Goal: Transaction & Acquisition: Purchase product/service

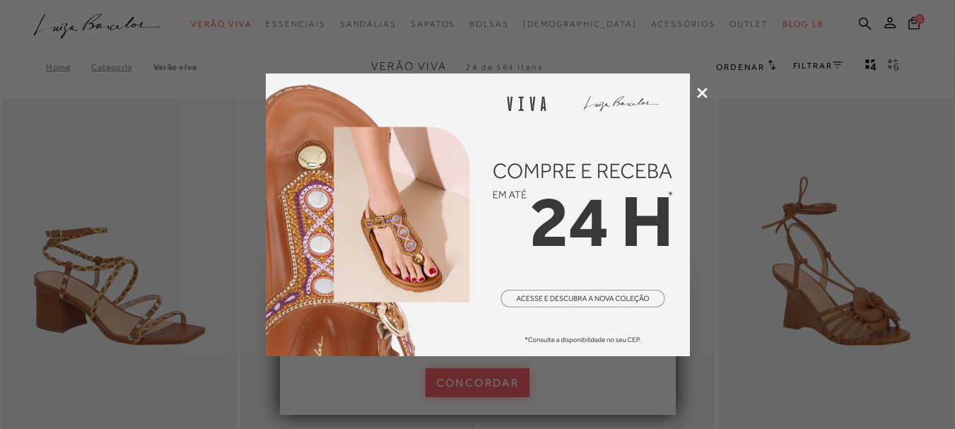
click at [704, 98] on div at bounding box center [477, 214] width 955 height 429
click at [703, 95] on icon at bounding box center [702, 93] width 11 height 11
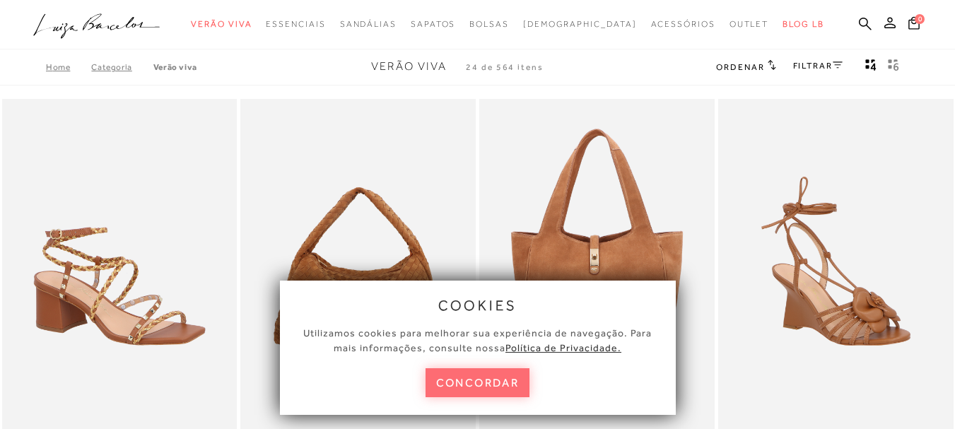
click at [489, 378] on button "concordar" at bounding box center [478, 382] width 105 height 29
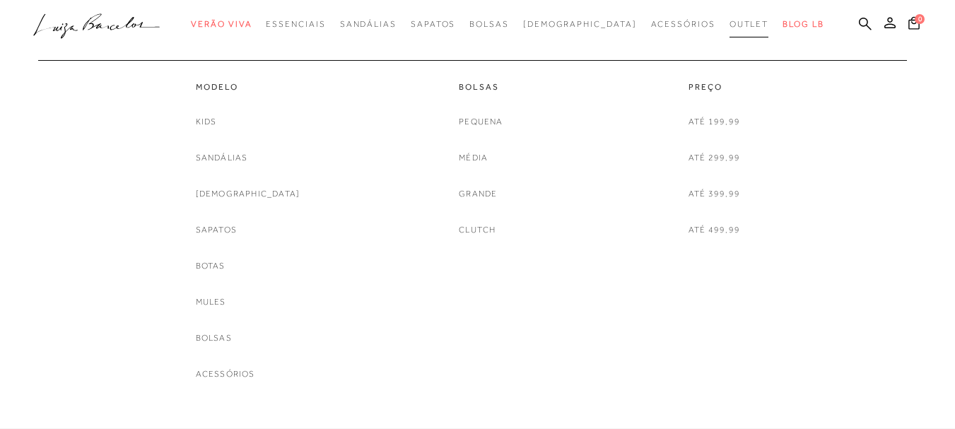
click at [730, 24] on span "Outlet" at bounding box center [750, 24] width 40 height 10
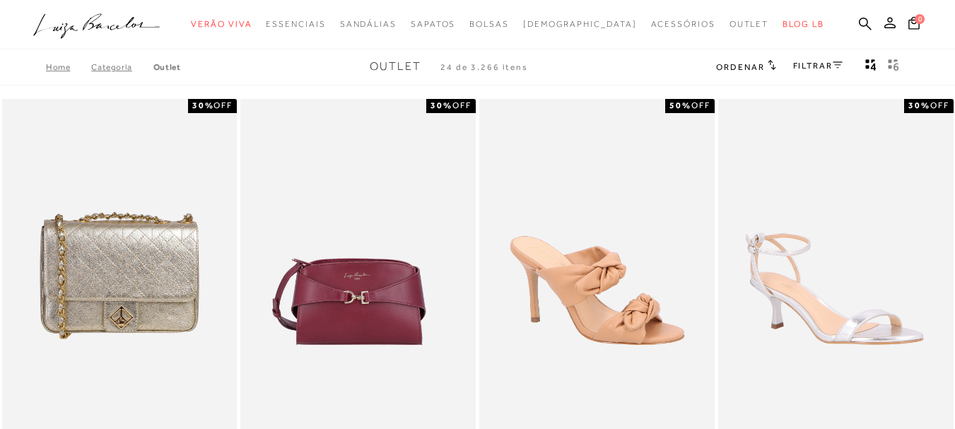
click at [107, 68] on link "Categoria" at bounding box center [122, 67] width 62 height 10
click at [753, 66] on span "Ordenar" at bounding box center [740, 67] width 48 height 10
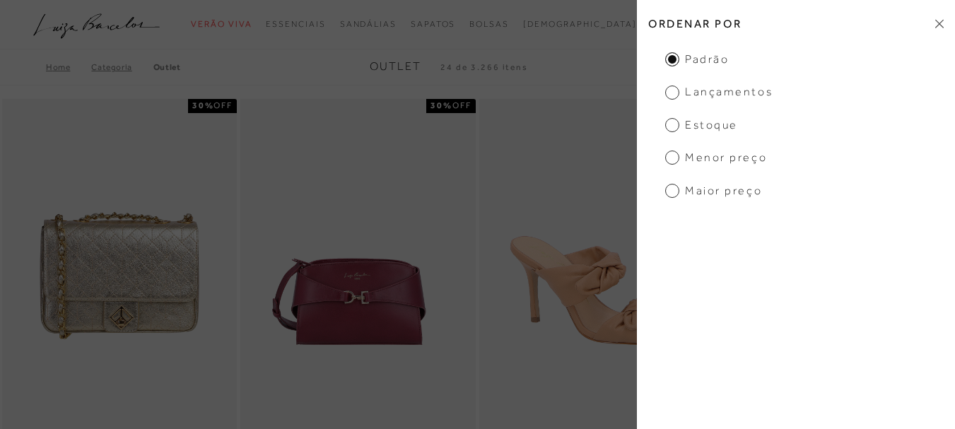
click at [671, 156] on span "Menor preço" at bounding box center [716, 158] width 102 height 16
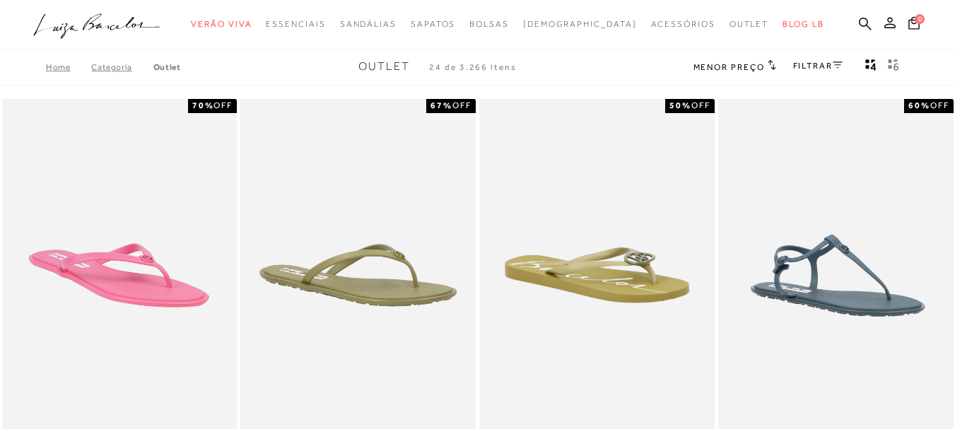
click at [817, 68] on link "FILTRAR" at bounding box center [817, 66] width 49 height 10
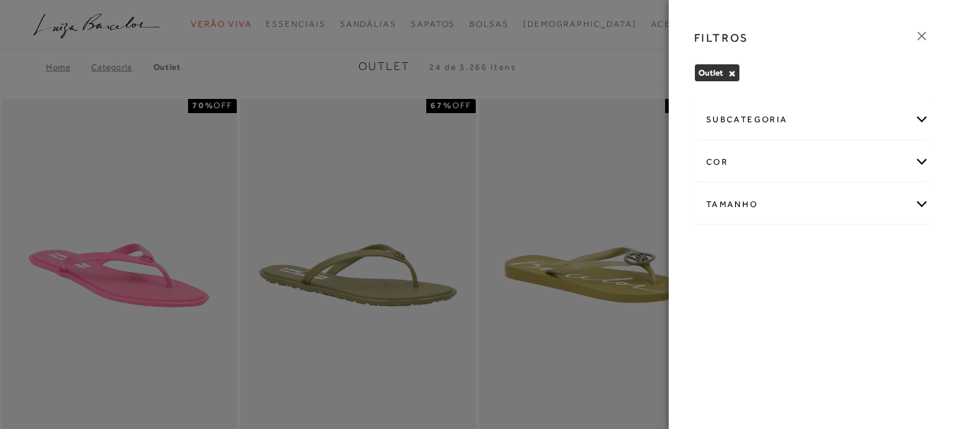
click at [734, 201] on div "Tamanho" at bounding box center [812, 204] width 234 height 37
click at [838, 341] on label "36" at bounding box center [854, 325] width 33 height 30
click at [836, 334] on input "36" at bounding box center [843, 327] width 14 height 14
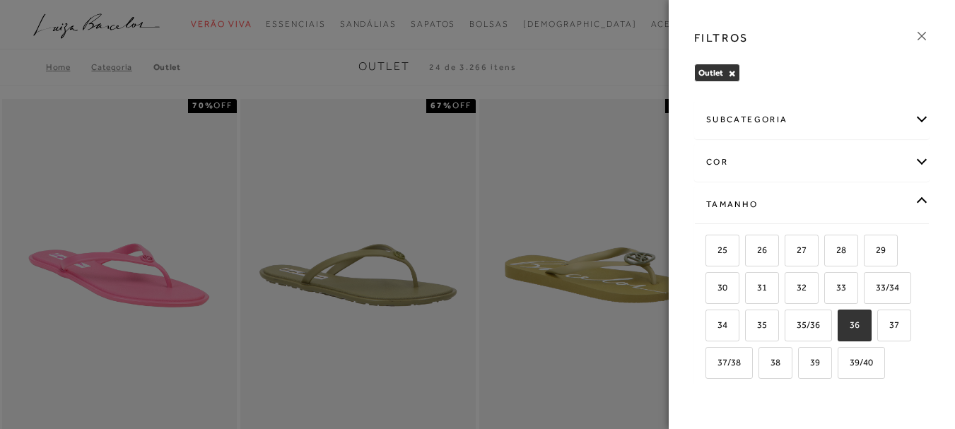
checkbox input "true"
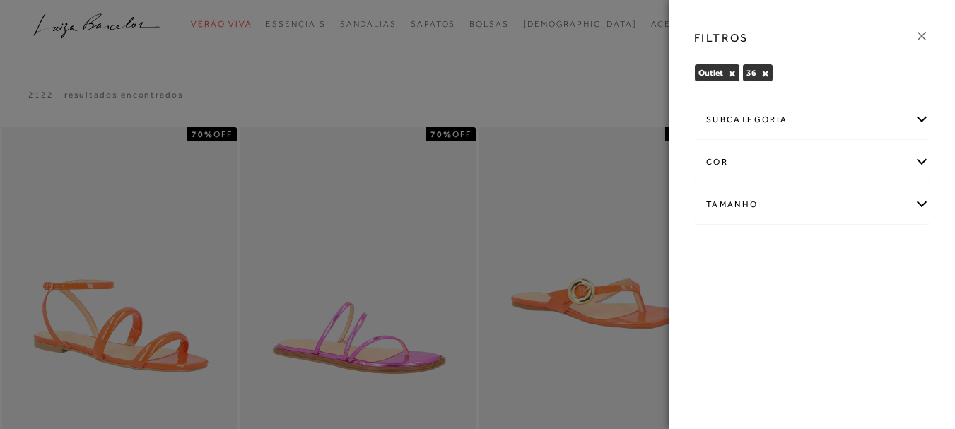
click at [568, 81] on div at bounding box center [477, 214] width 955 height 429
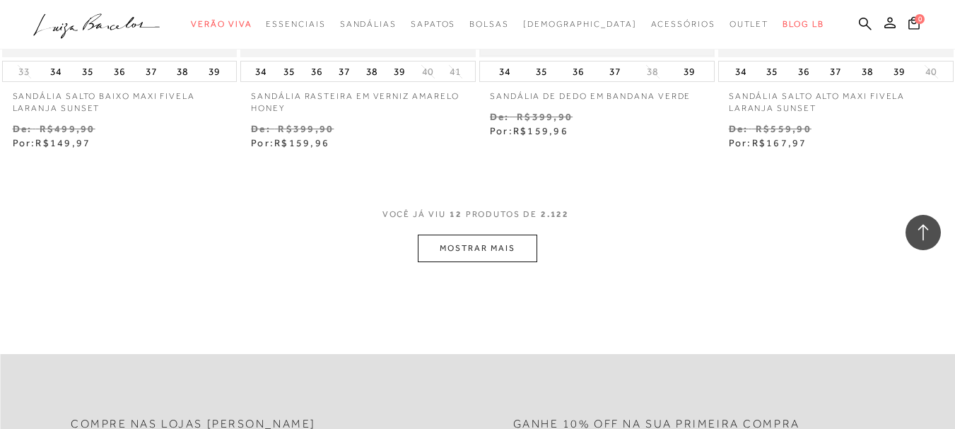
scroll to position [1343, 0]
click at [481, 247] on button "MOSTRAR MAIS" at bounding box center [477, 247] width 119 height 28
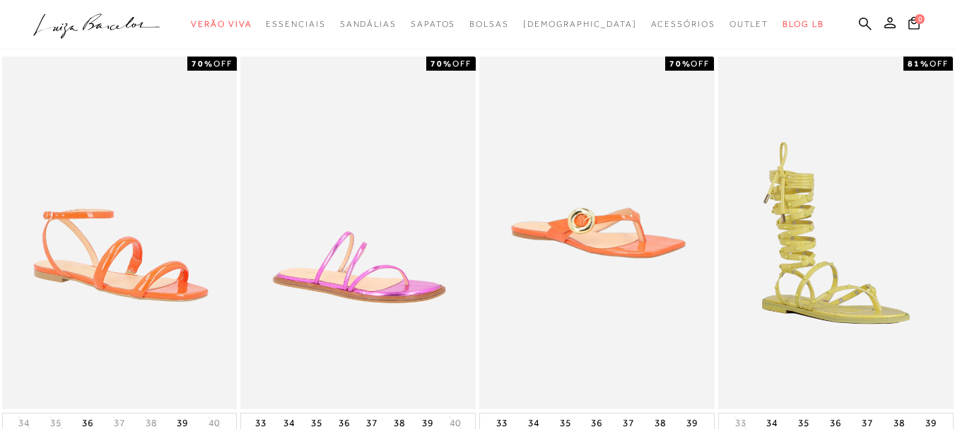
scroll to position [0, 0]
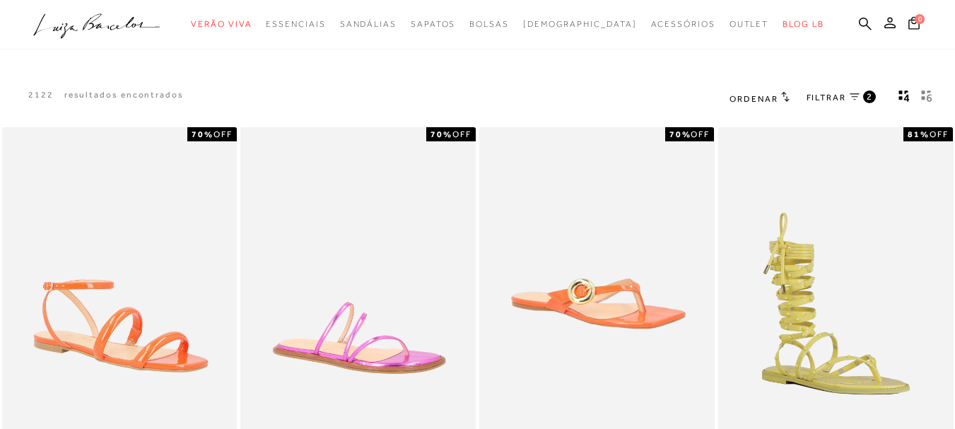
click at [828, 98] on span "FILTRAR" at bounding box center [827, 98] width 40 height 12
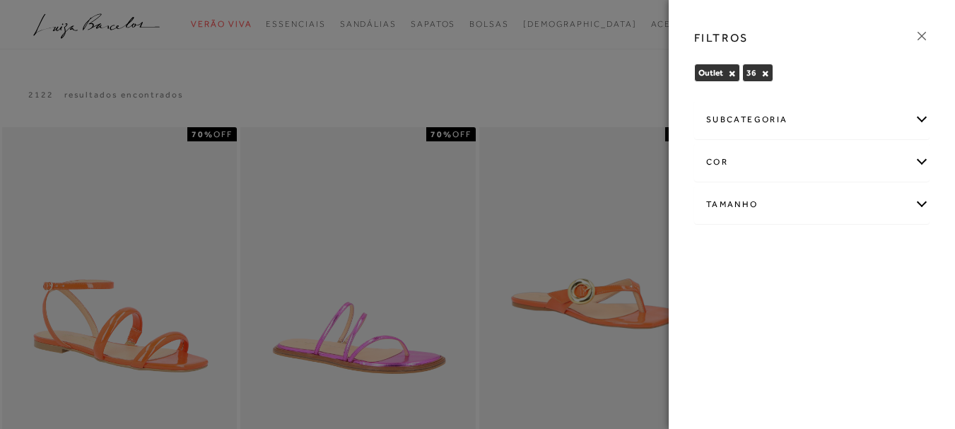
click at [786, 122] on div "subcategoria" at bounding box center [812, 119] width 234 height 37
click at [721, 161] on span "Modelo" at bounding box center [720, 158] width 29 height 11
click at [768, 204] on div "Tamanho" at bounding box center [812, 204] width 234 height 37
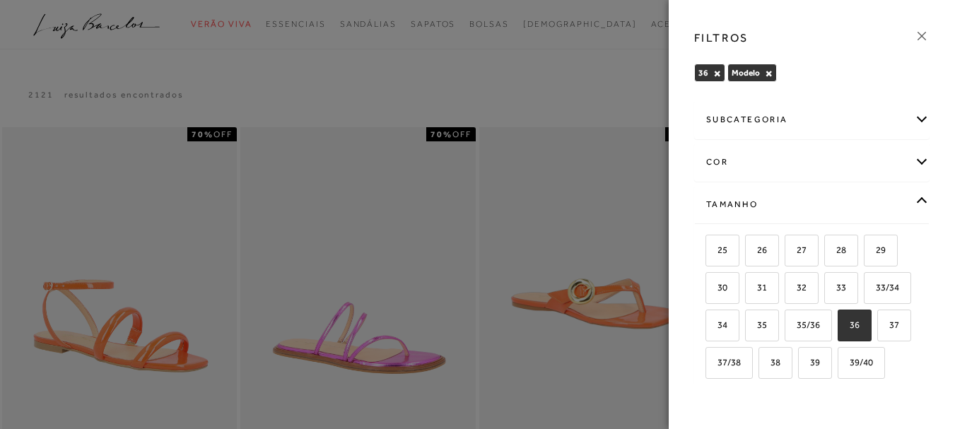
click at [834, 67] on div "36 × Modelo × Limpar todos os refinamentos" at bounding box center [811, 75] width 235 height 23
click at [908, 119] on div "subcategoria" at bounding box center [812, 119] width 234 height 37
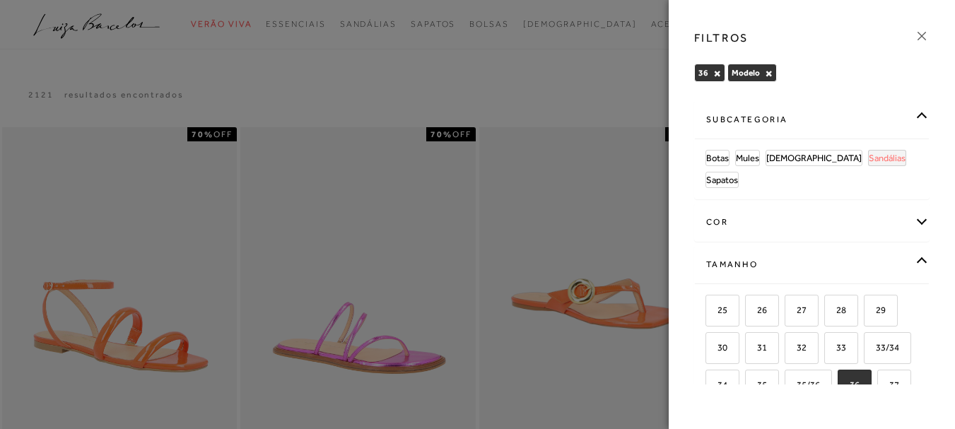
click at [869, 160] on span "Sandálias" at bounding box center [887, 158] width 37 height 11
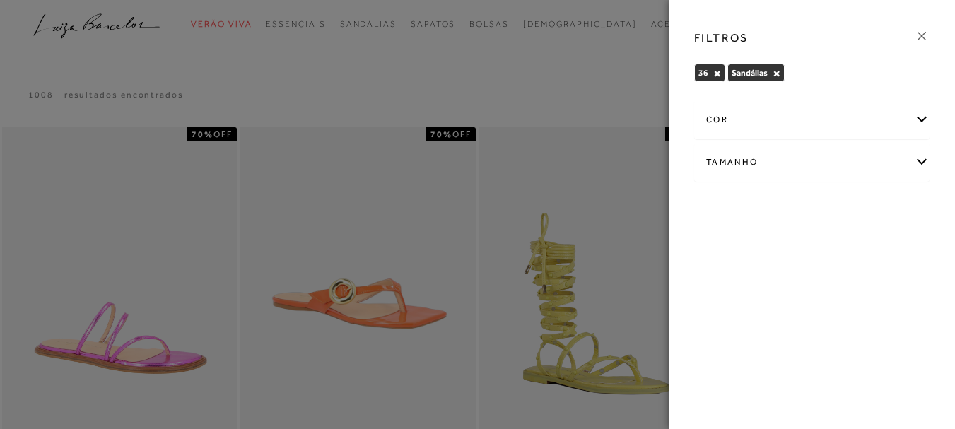
click at [781, 159] on div "Tamanho" at bounding box center [812, 162] width 234 height 37
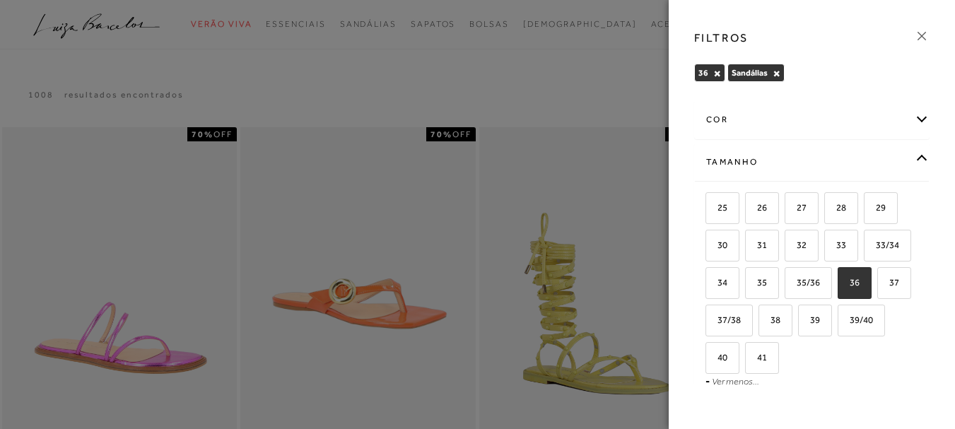
click at [839, 288] on span "36" at bounding box center [849, 282] width 21 height 11
click at [836, 292] on input "36" at bounding box center [843, 285] width 14 height 14
checkbox input "false"
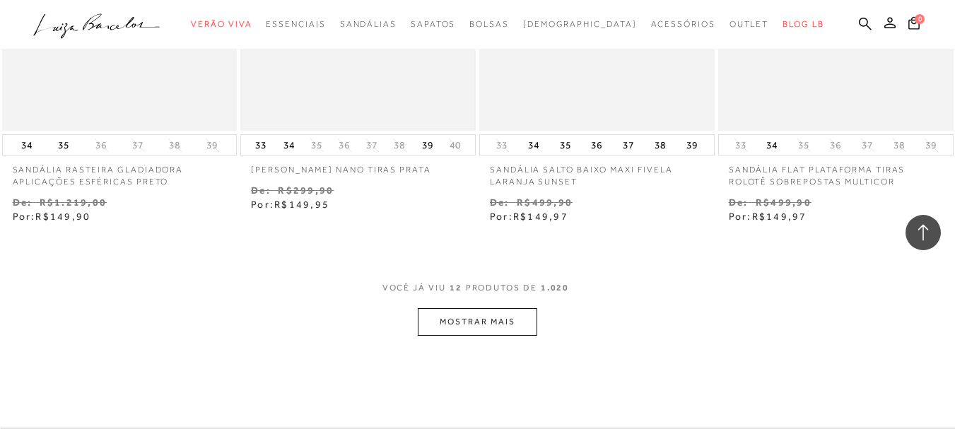
scroll to position [1414, 0]
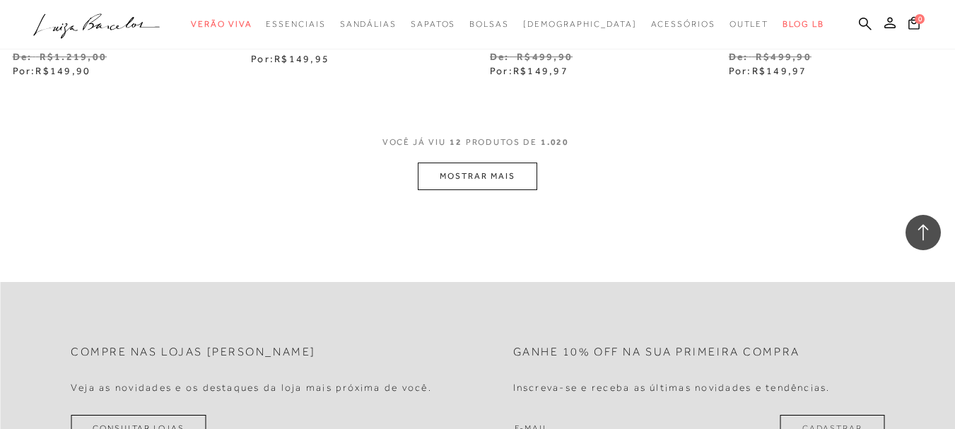
click at [471, 177] on button "MOSTRAR MAIS" at bounding box center [477, 177] width 119 height 28
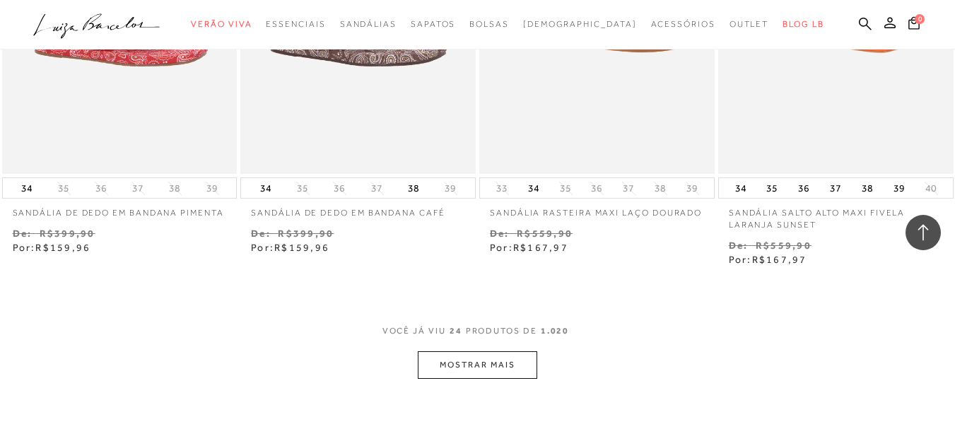
scroll to position [2757, 0]
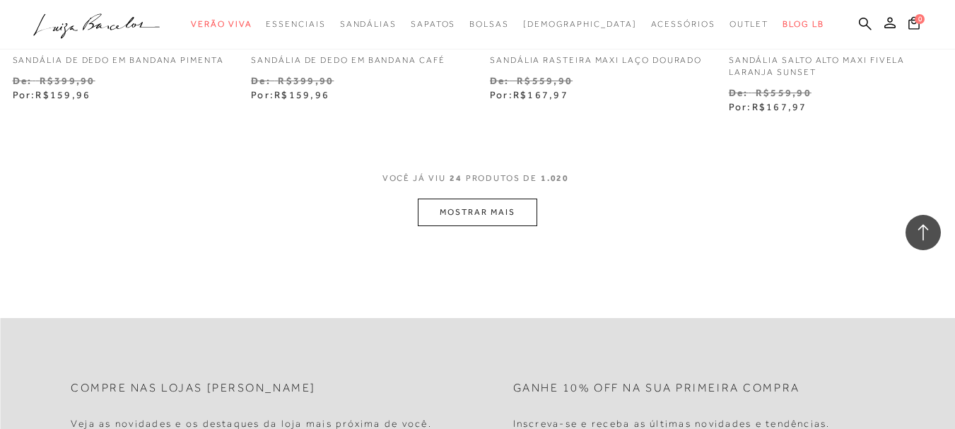
click at [513, 206] on button "MOSTRAR MAIS" at bounding box center [477, 213] width 119 height 28
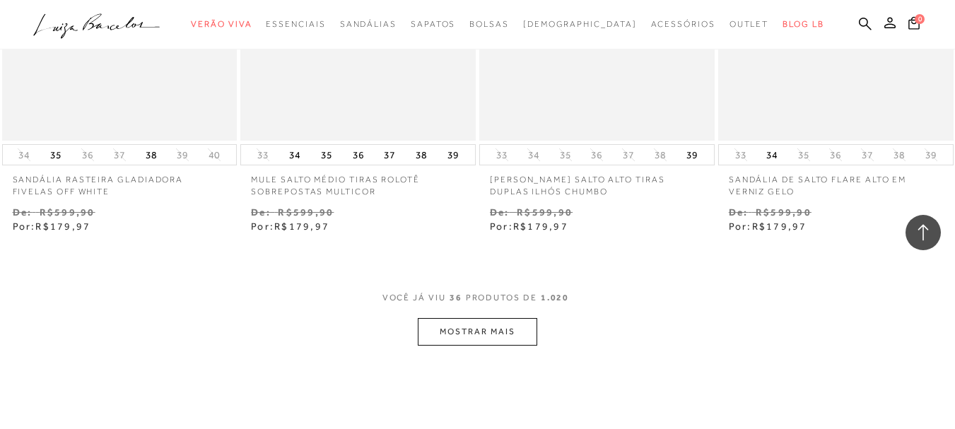
scroll to position [4030, 0]
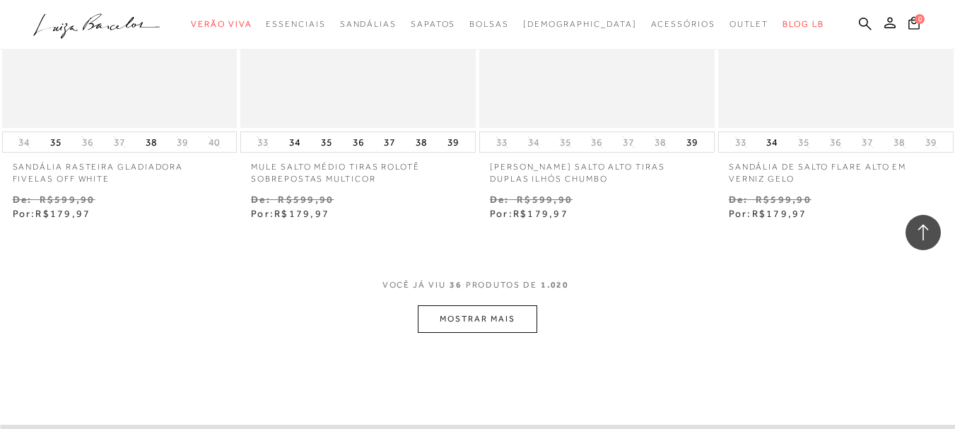
click at [497, 326] on button "MOSTRAR MAIS" at bounding box center [477, 319] width 119 height 28
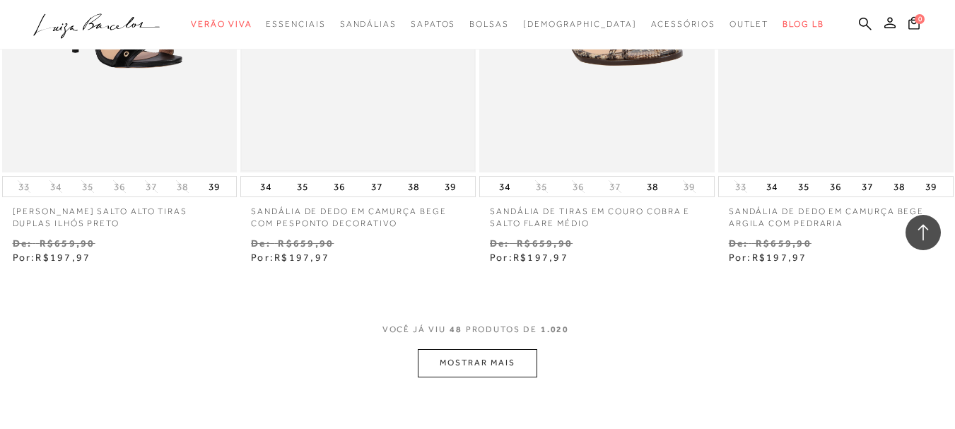
scroll to position [5515, 0]
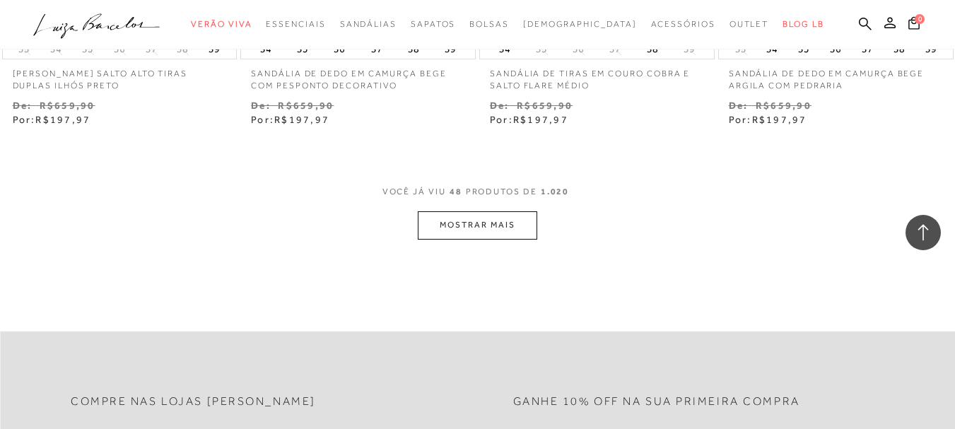
click at [495, 218] on button "MOSTRAR MAIS" at bounding box center [477, 225] width 119 height 28
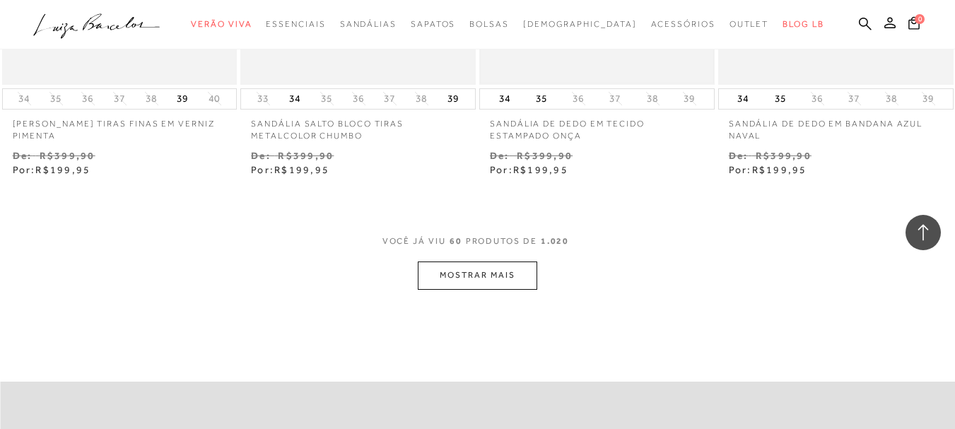
scroll to position [6858, 0]
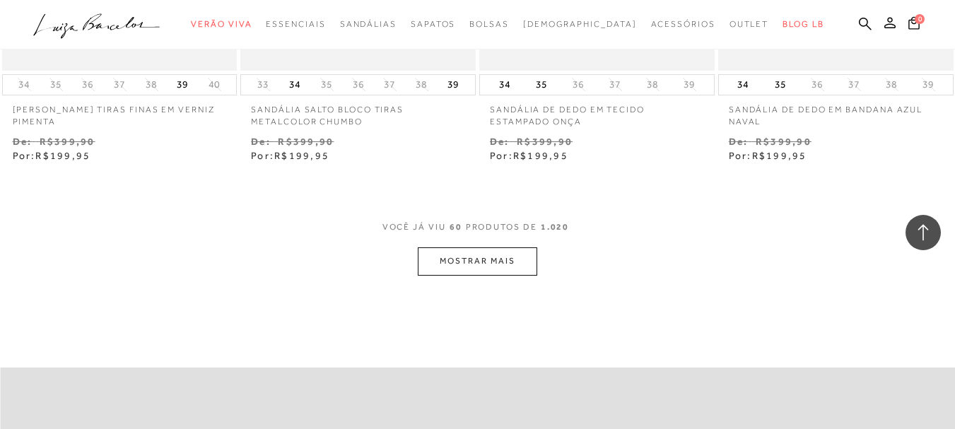
click at [490, 267] on button "MOSTRAR MAIS" at bounding box center [477, 261] width 119 height 28
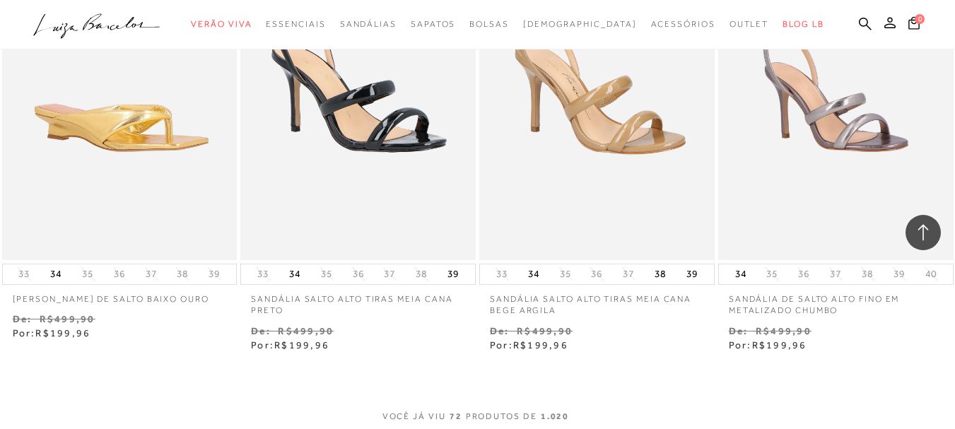
scroll to position [8201, 0]
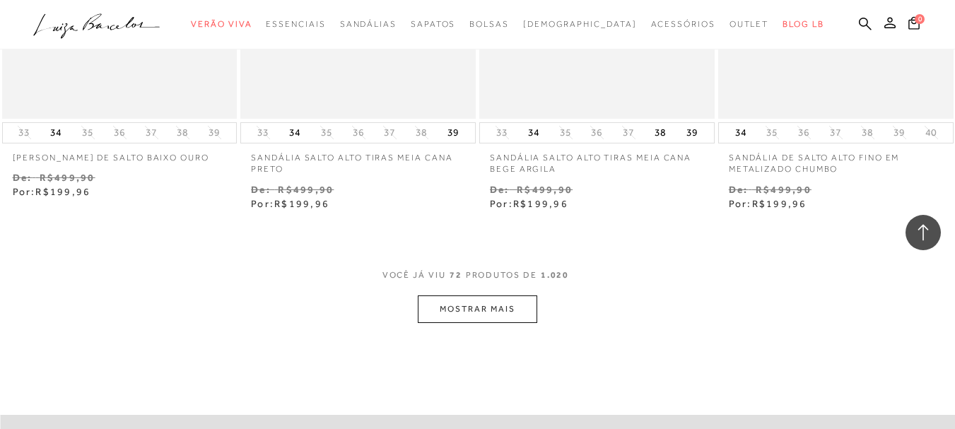
click at [479, 310] on button "MOSTRAR MAIS" at bounding box center [477, 310] width 119 height 28
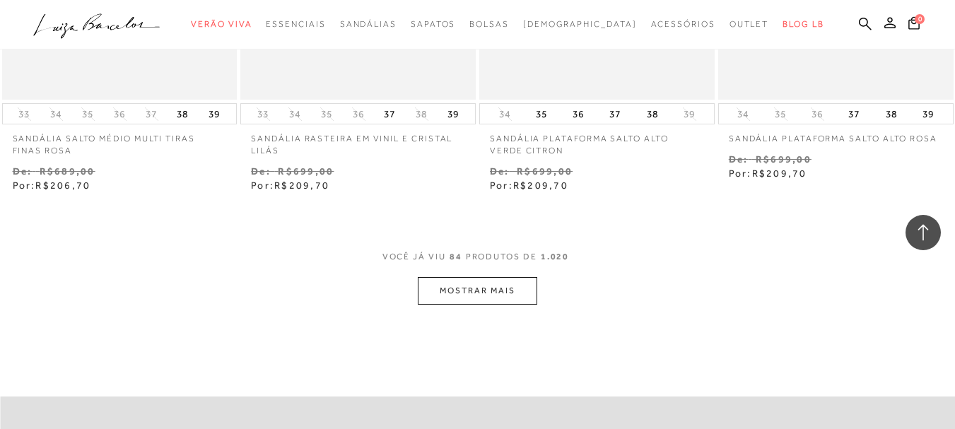
scroll to position [9615, 0]
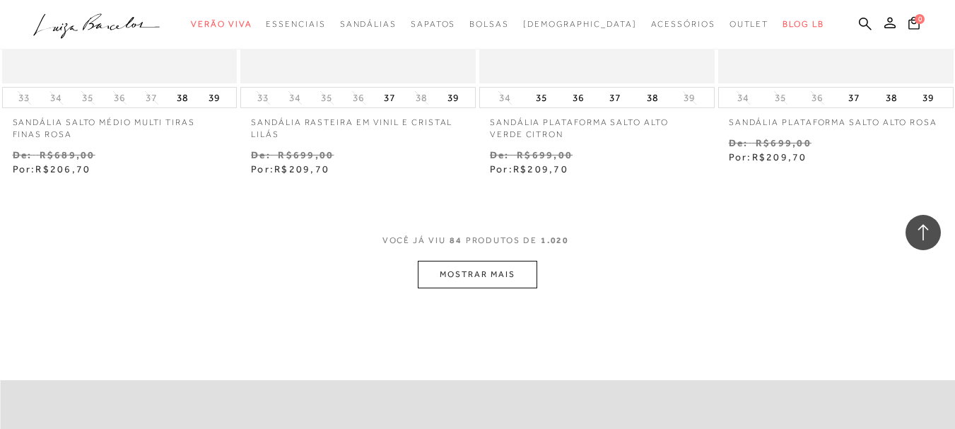
click at [475, 284] on button "MOSTRAR MAIS" at bounding box center [477, 275] width 119 height 28
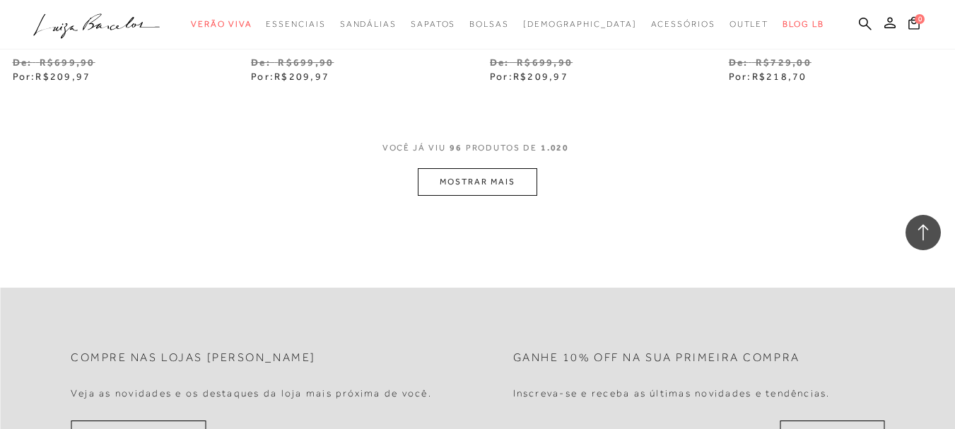
scroll to position [11100, 0]
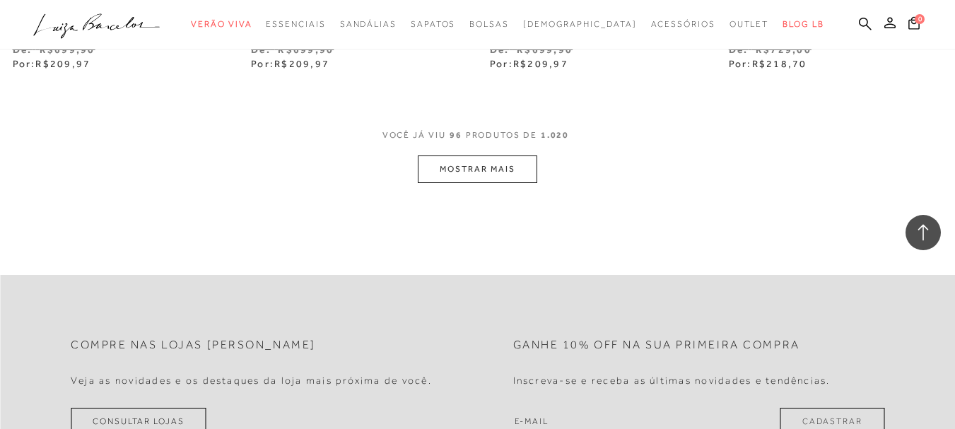
click at [481, 165] on button "MOSTRAR MAIS" at bounding box center [477, 170] width 119 height 28
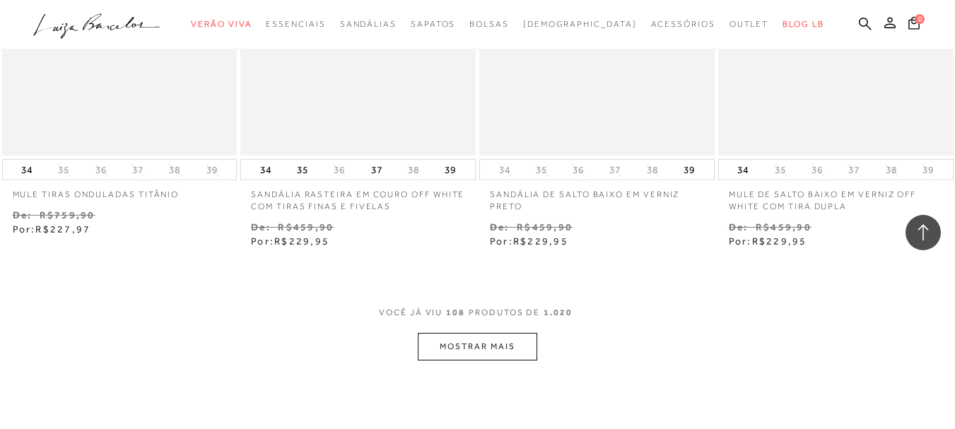
scroll to position [12372, 0]
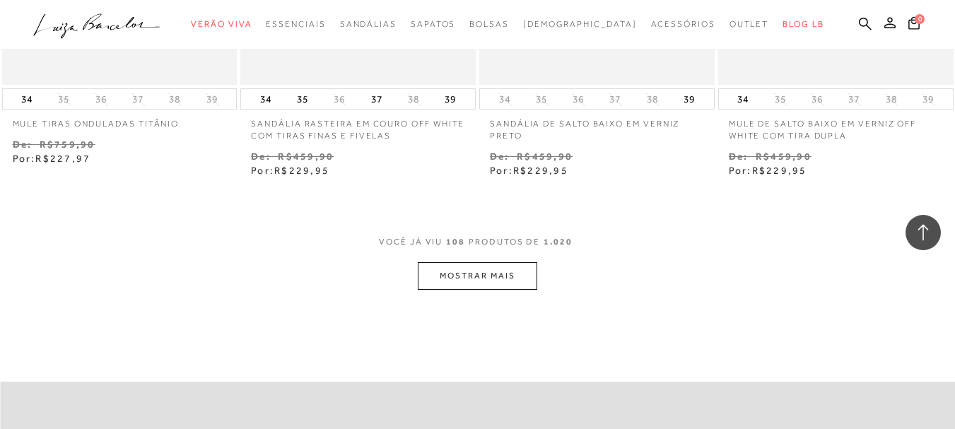
click at [478, 275] on button "MOSTRAR MAIS" at bounding box center [477, 276] width 119 height 28
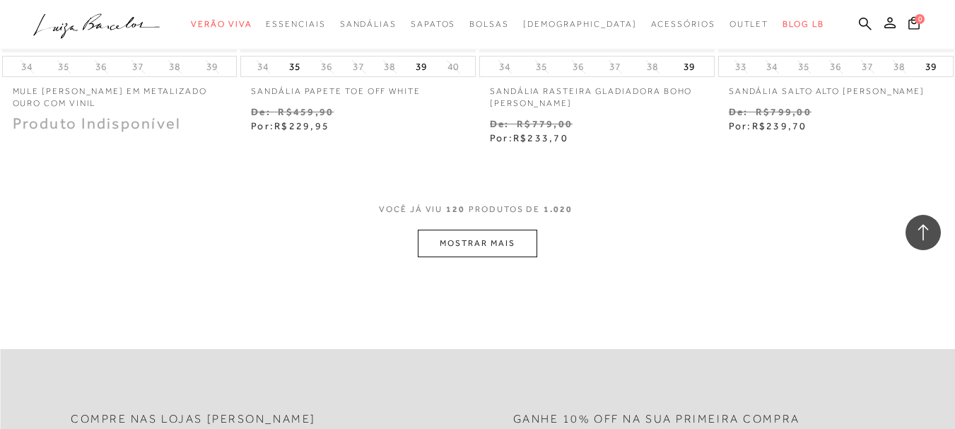
scroll to position [13786, 0]
click at [488, 247] on button "MOSTRAR MAIS" at bounding box center [477, 242] width 119 height 28
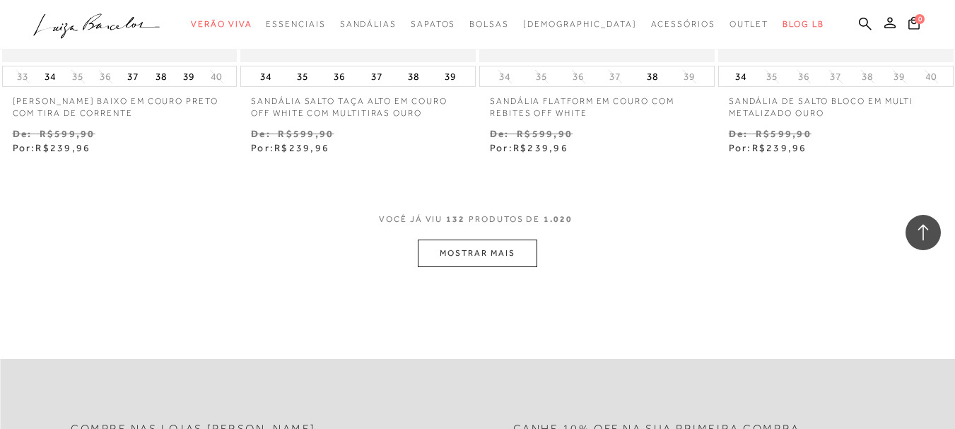
scroll to position [15200, 0]
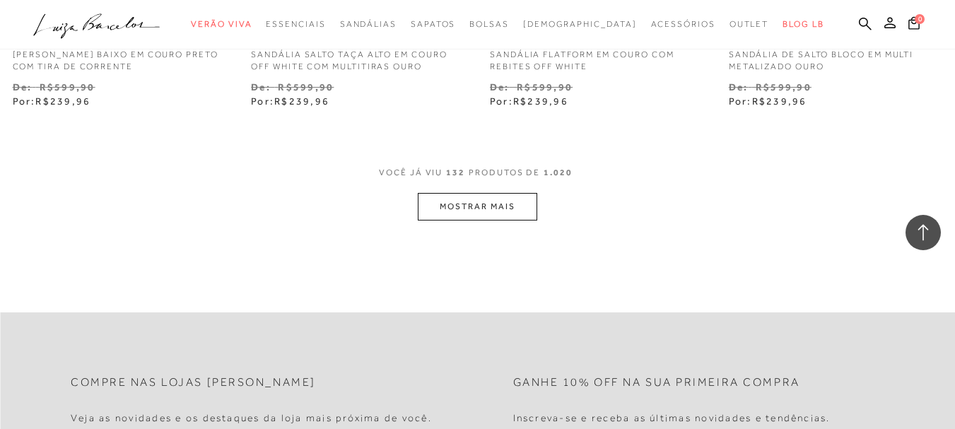
click at [469, 209] on button "MOSTRAR MAIS" at bounding box center [477, 207] width 119 height 28
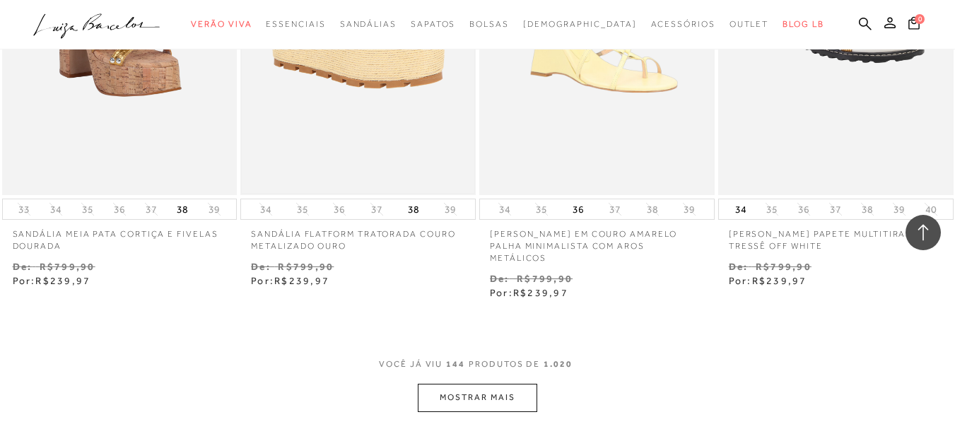
scroll to position [16402, 0]
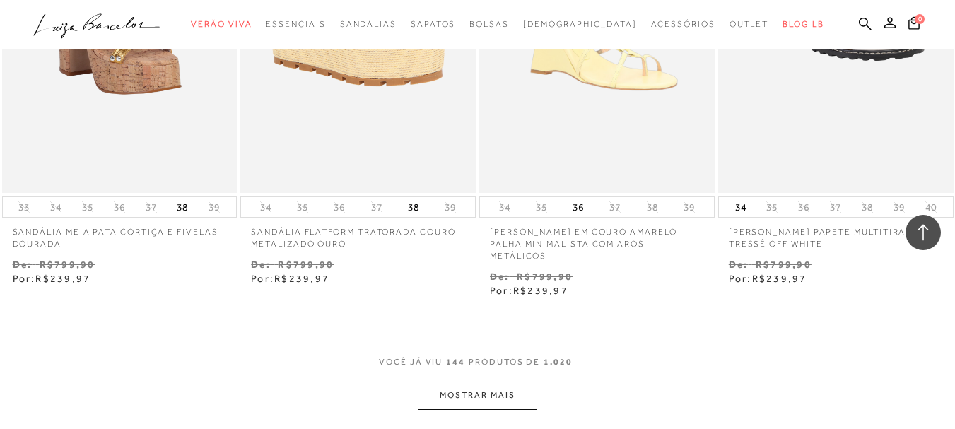
click at [468, 386] on button "MOSTRAR MAIS" at bounding box center [477, 396] width 119 height 28
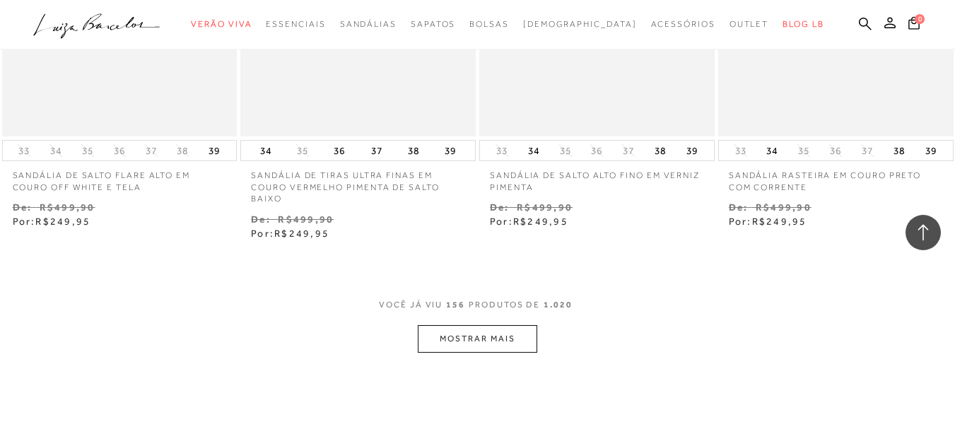
scroll to position [17887, 0]
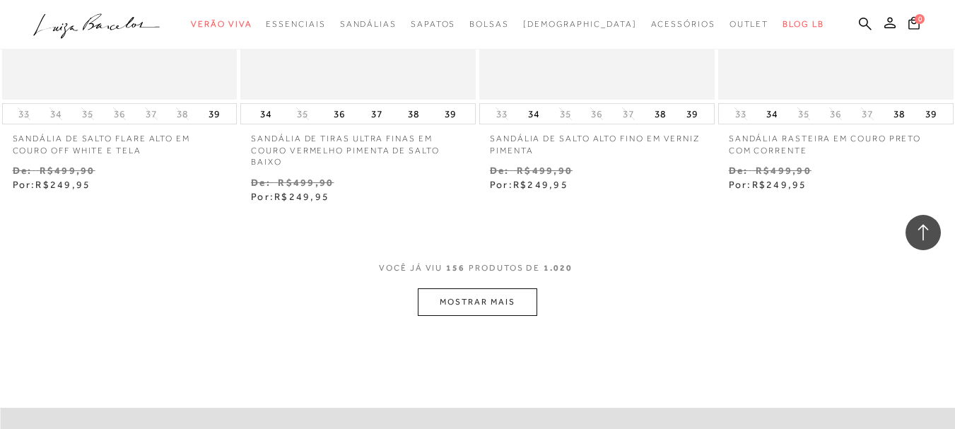
click at [474, 288] on button "MOSTRAR MAIS" at bounding box center [477, 302] width 119 height 28
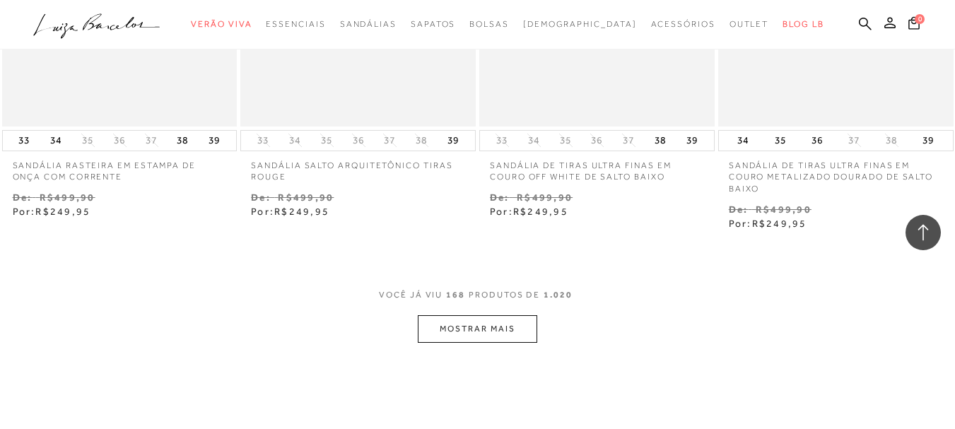
scroll to position [19301, 0]
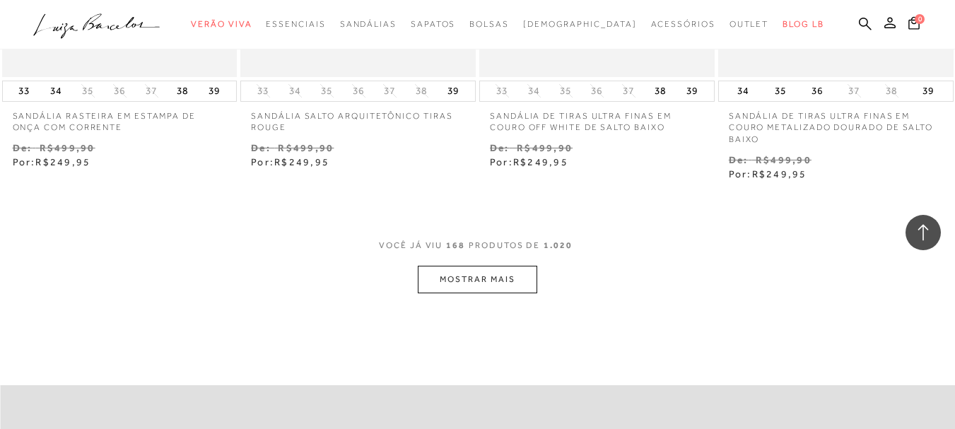
click at [486, 272] on button "MOSTRAR MAIS" at bounding box center [477, 280] width 119 height 28
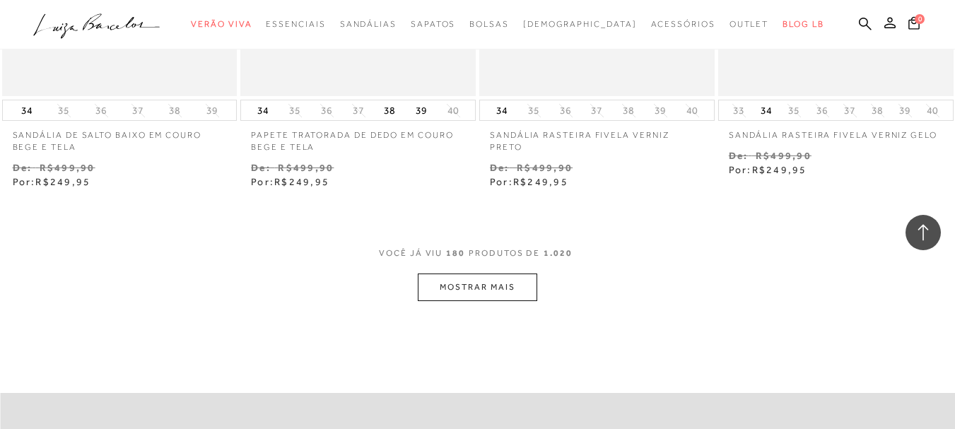
scroll to position [20715, 0]
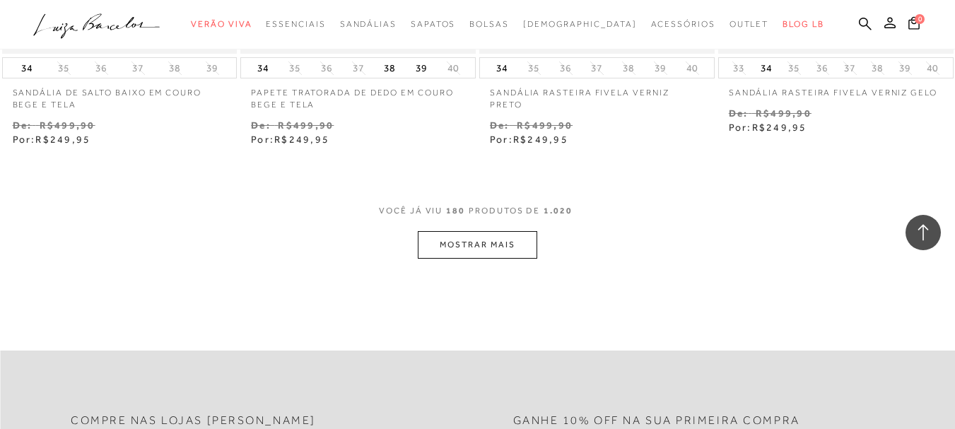
click at [470, 231] on button "MOSTRAR MAIS" at bounding box center [477, 245] width 119 height 28
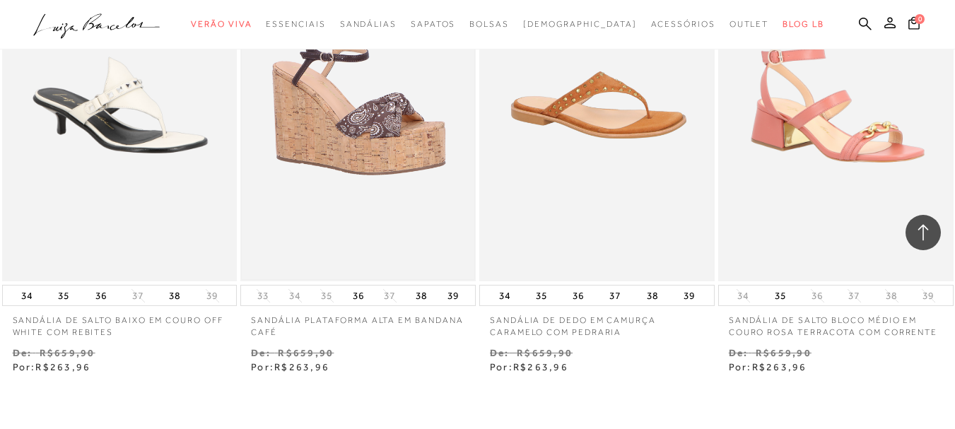
scroll to position [21987, 0]
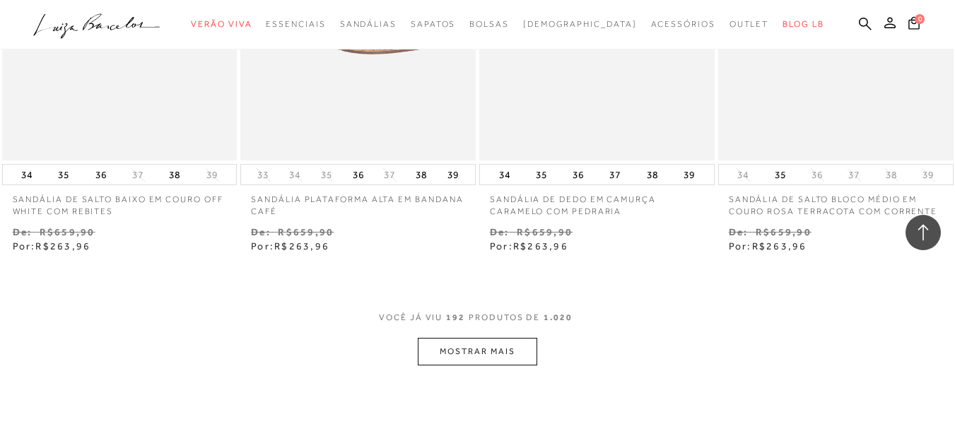
click at [476, 338] on button "MOSTRAR MAIS" at bounding box center [477, 352] width 119 height 28
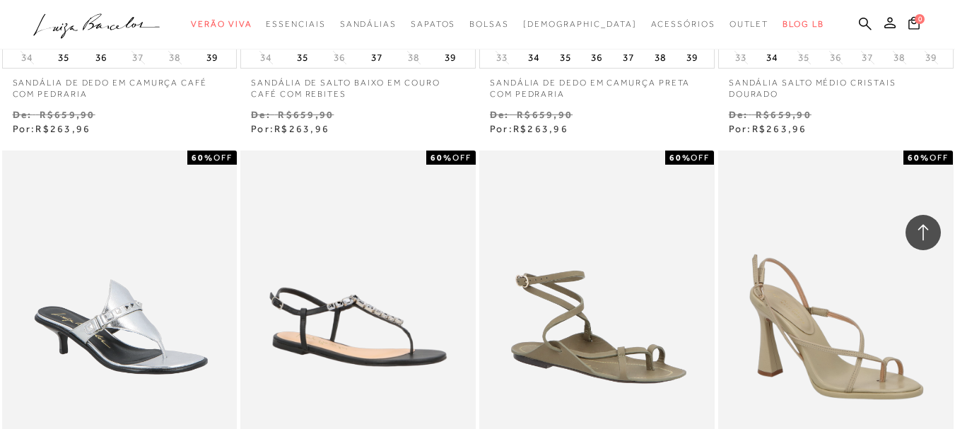
scroll to position [22624, 0]
